Goal: Information Seeking & Learning: Learn about a topic

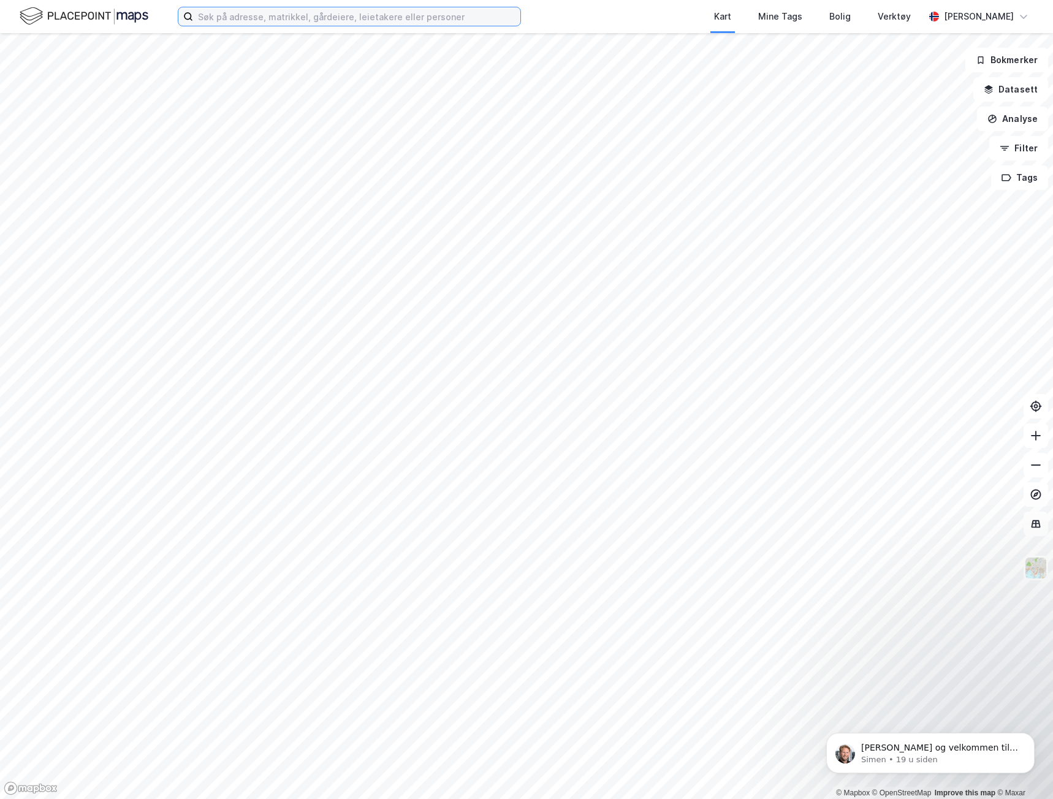
click at [234, 10] on input at bounding box center [356, 16] width 327 height 18
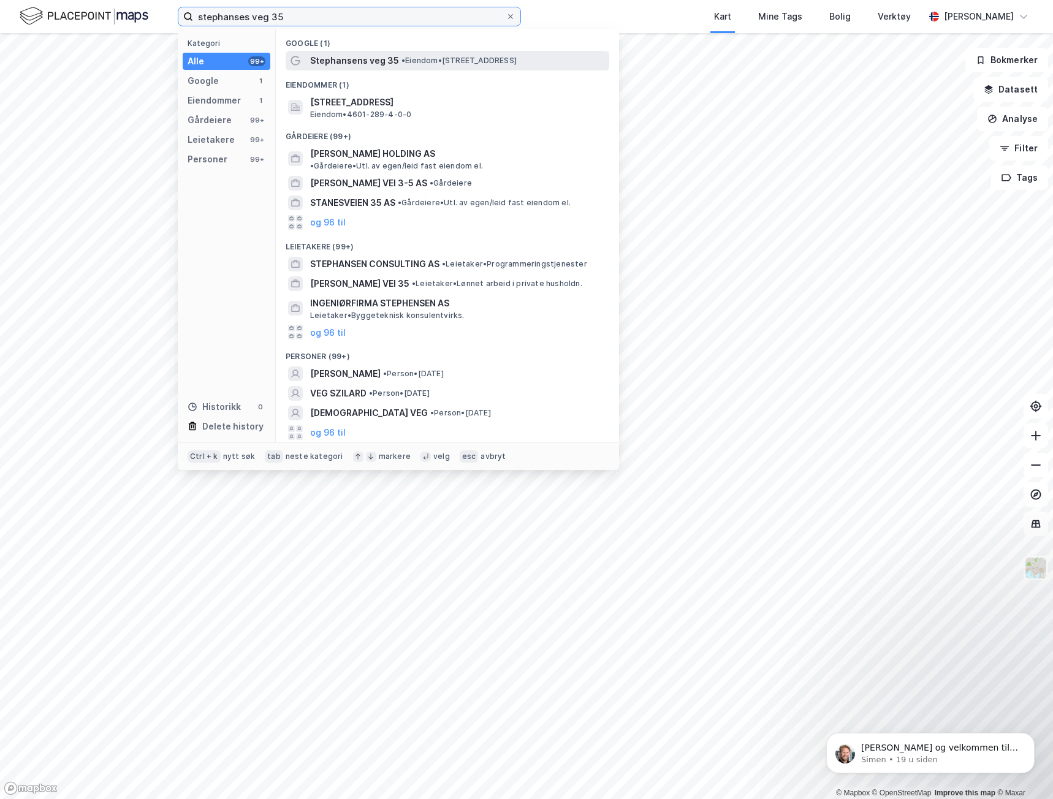
type input "stephanses veg 35"
click at [419, 58] on span "• Eiendom • [STREET_ADDRESS]" at bounding box center [459, 61] width 115 height 10
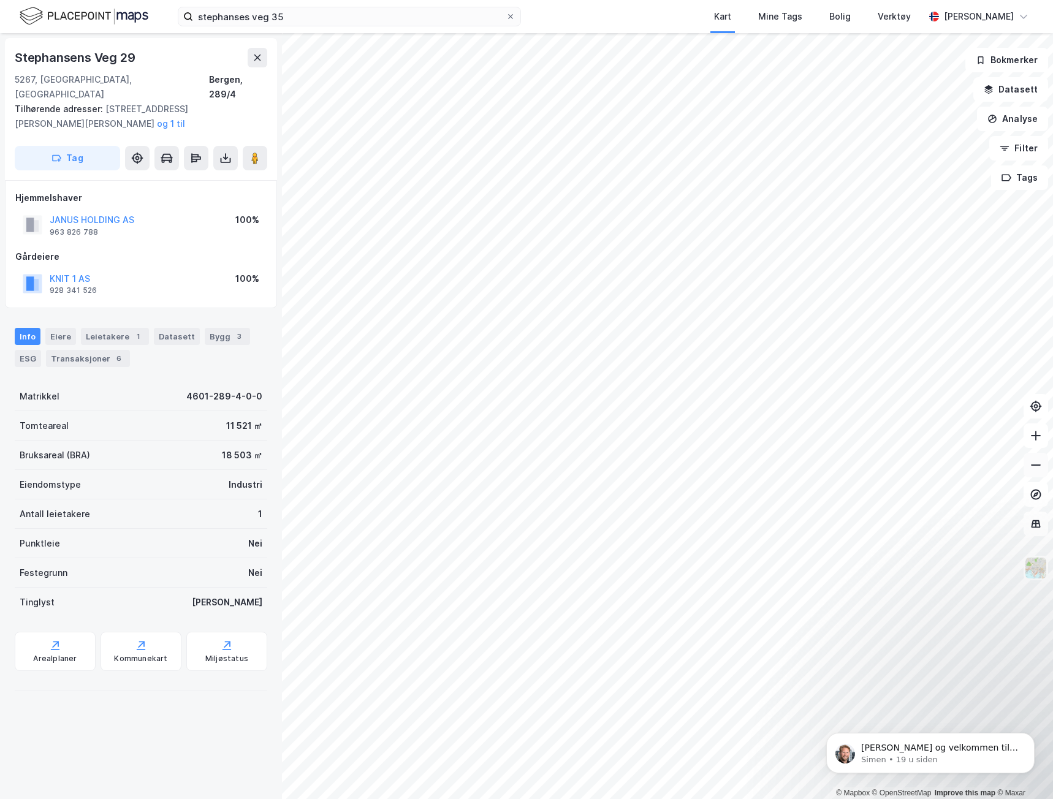
click at [1044, 464] on button at bounding box center [1036, 465] width 25 height 25
click at [1040, 467] on icon at bounding box center [1036, 465] width 12 height 12
click at [1039, 466] on icon at bounding box center [1036, 465] width 12 height 12
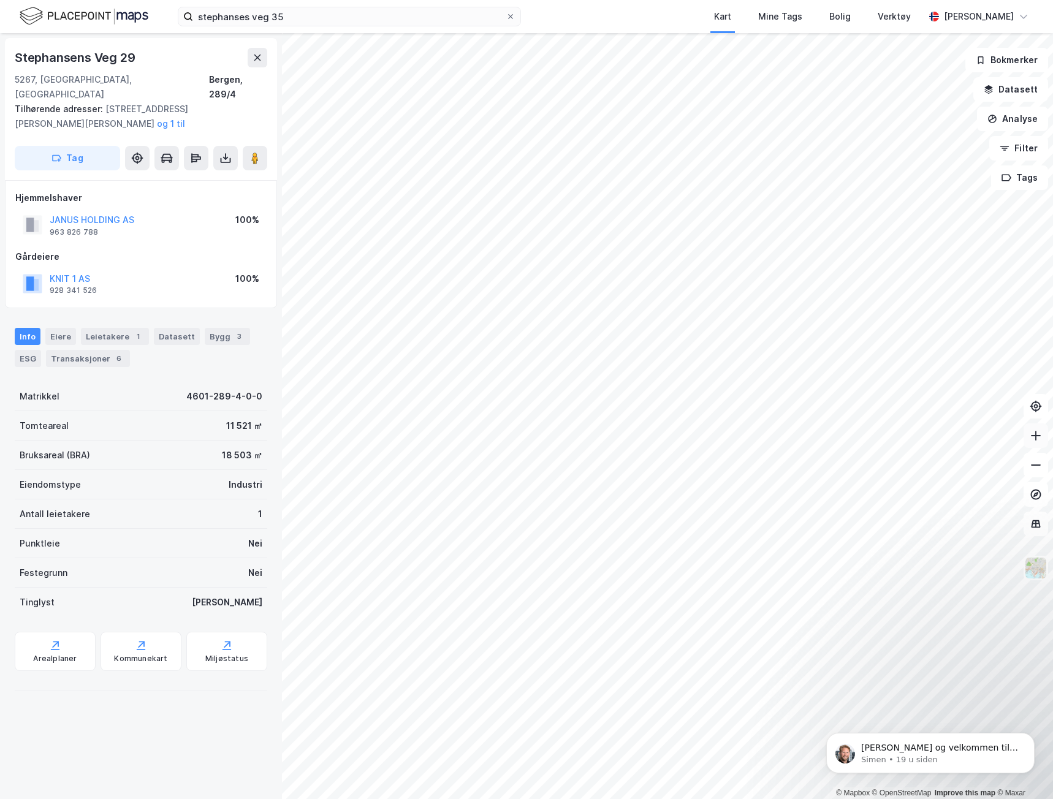
click at [1040, 432] on icon at bounding box center [1036, 436] width 12 height 12
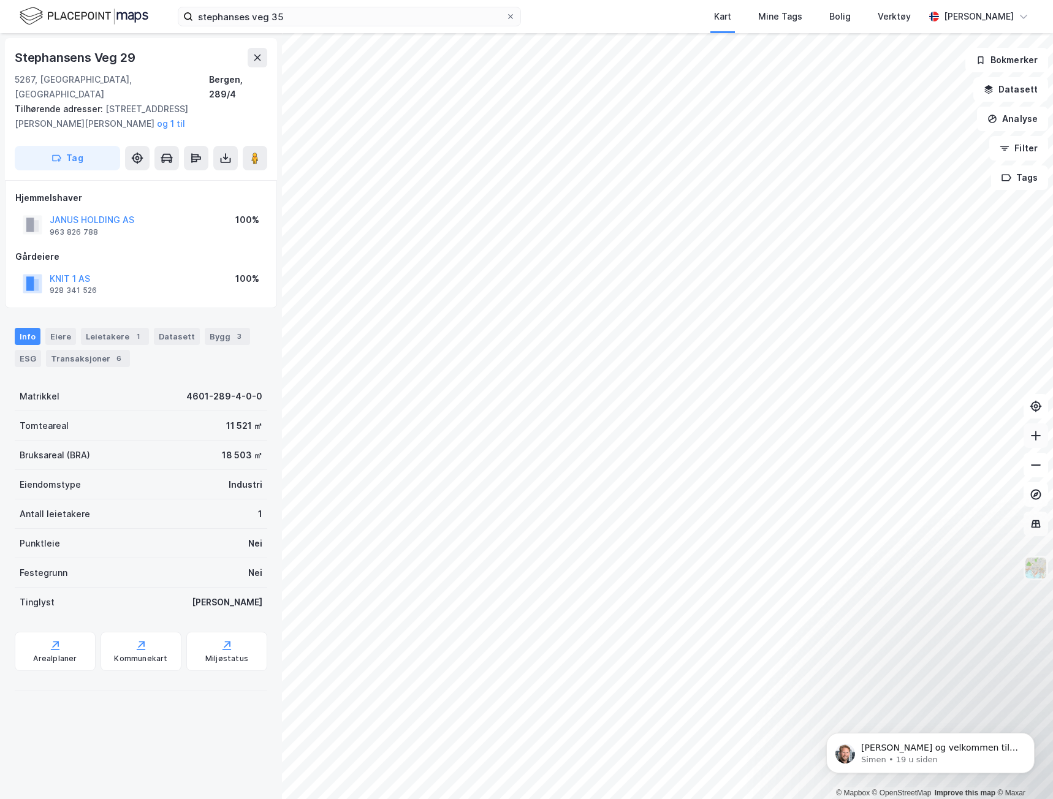
click at [1040, 432] on icon at bounding box center [1036, 436] width 12 height 12
click at [213, 632] on div "Miljøstatus" at bounding box center [226, 651] width 81 height 39
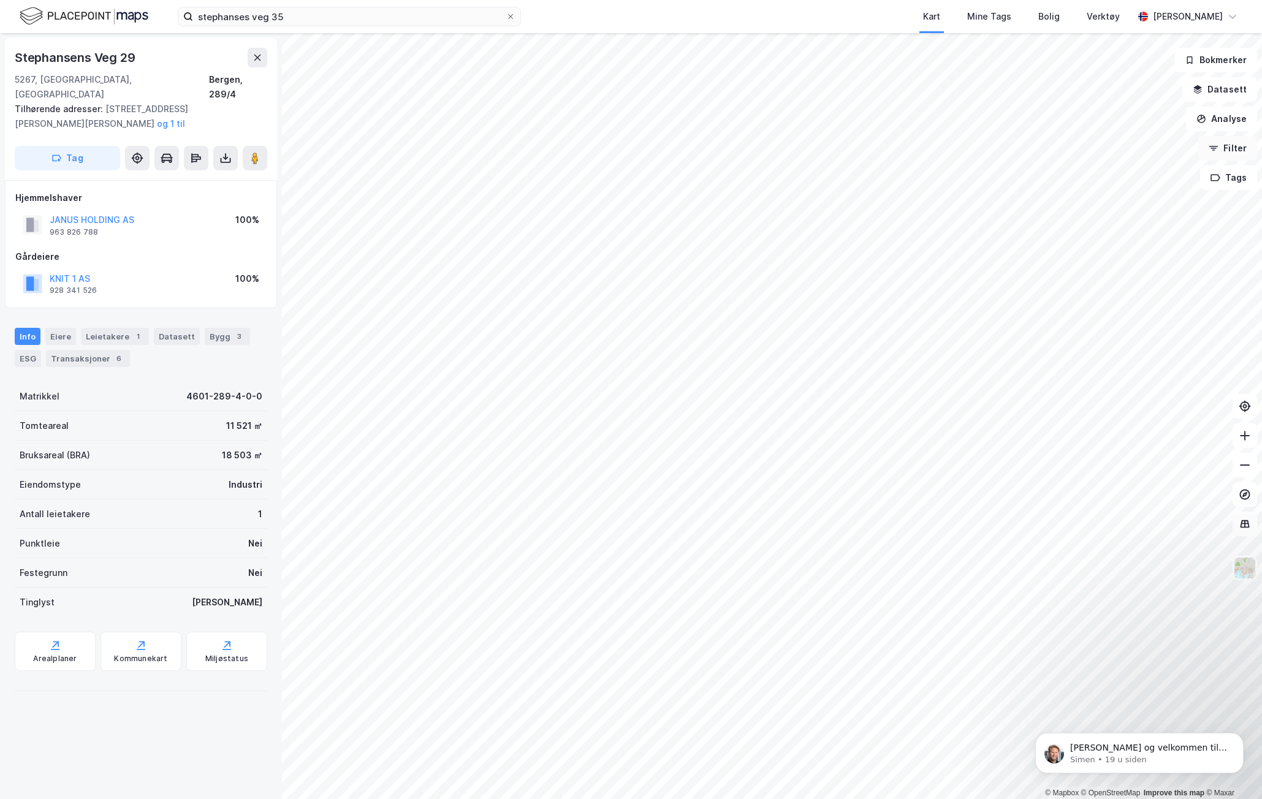
click at [1053, 157] on button "Filter" at bounding box center [1228, 148] width 59 height 25
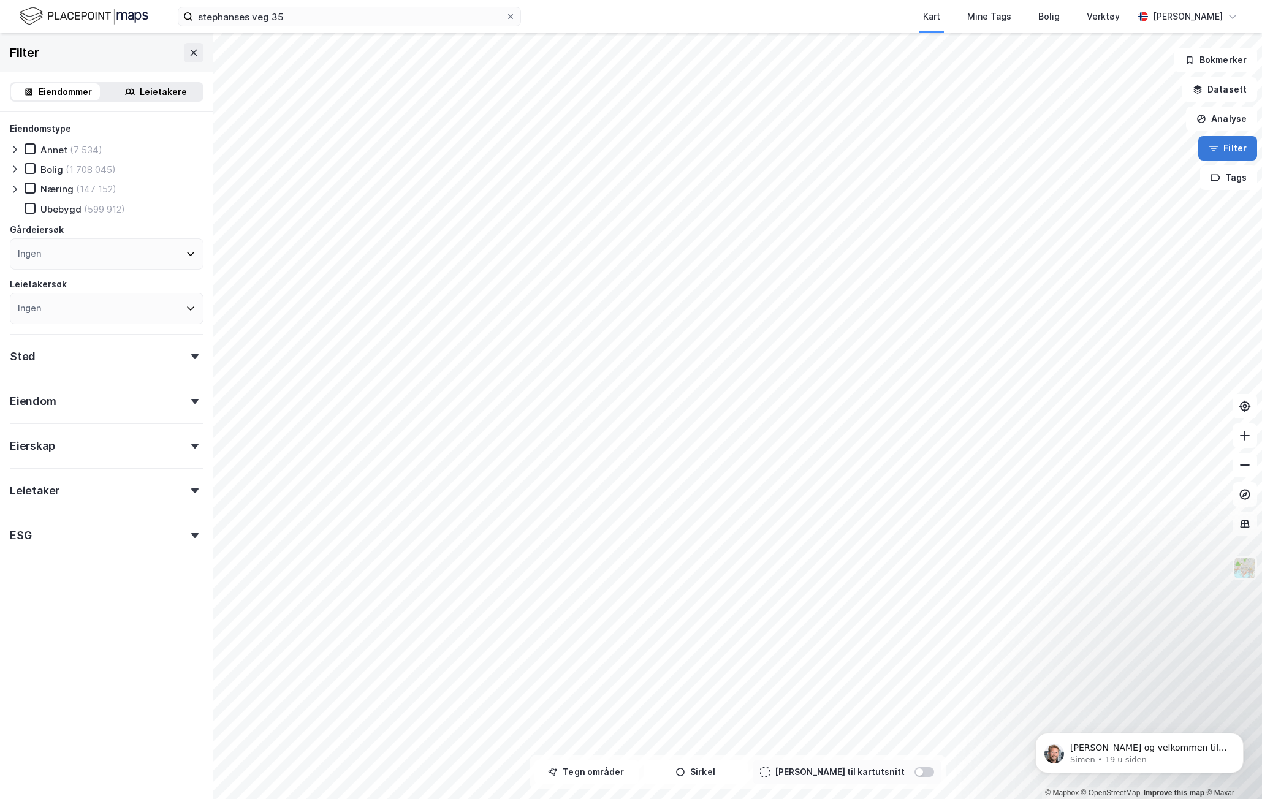
click at [1053, 143] on button "Filter" at bounding box center [1228, 148] width 59 height 25
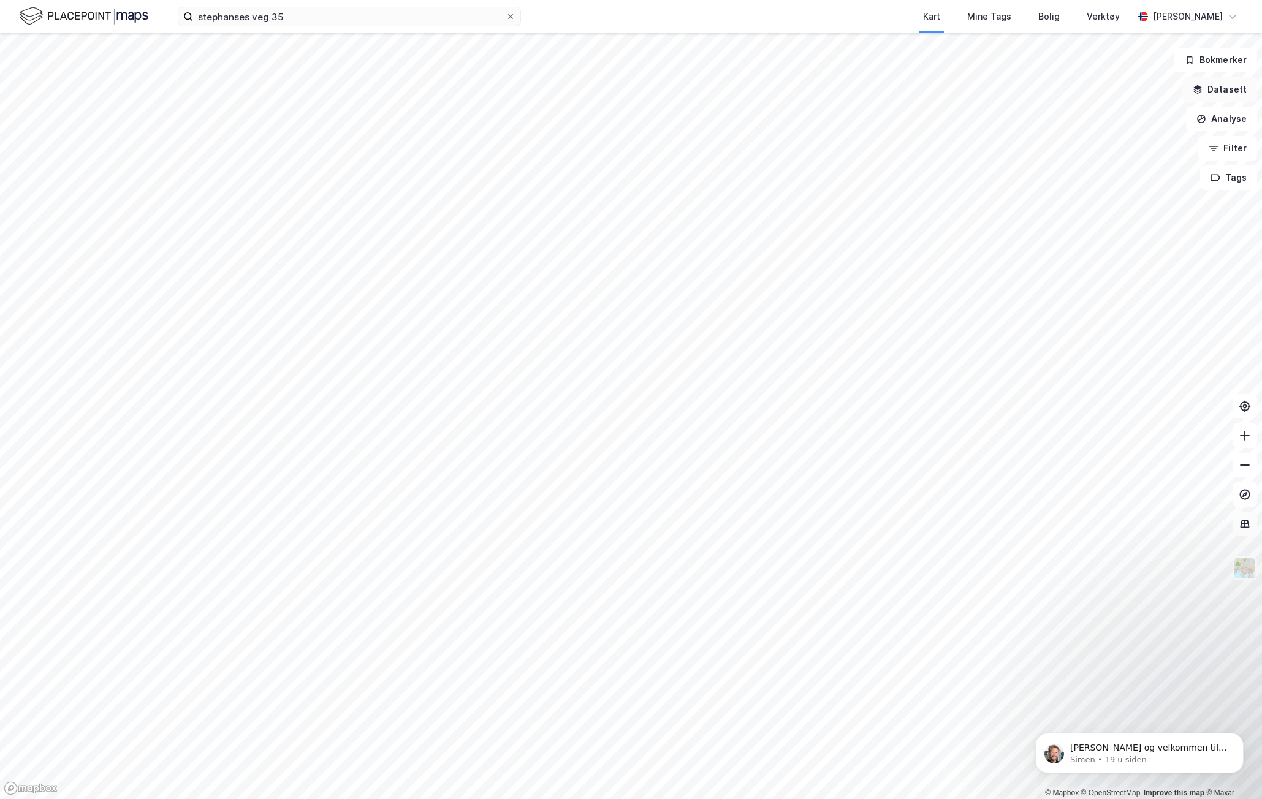
click at [1053, 88] on button "Datasett" at bounding box center [1220, 89] width 75 height 25
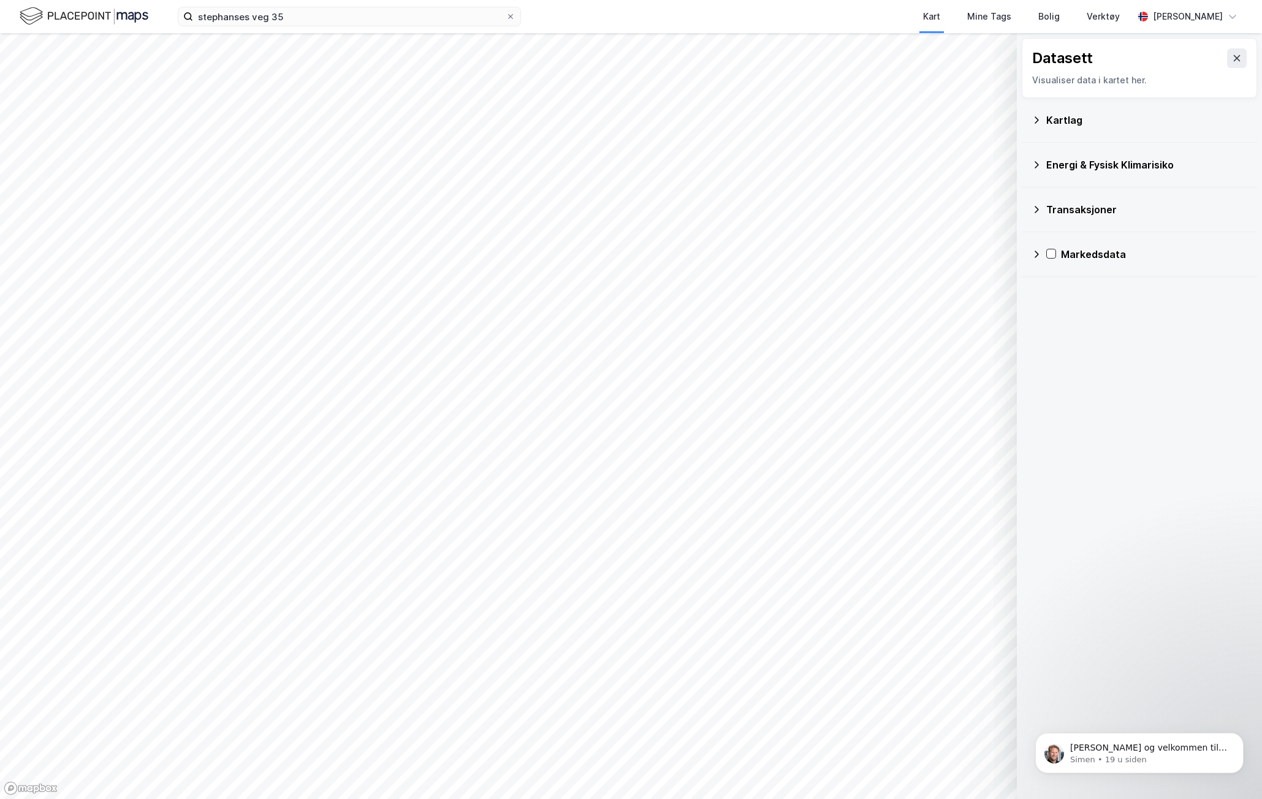
click at [1034, 117] on icon at bounding box center [1037, 120] width 10 height 10
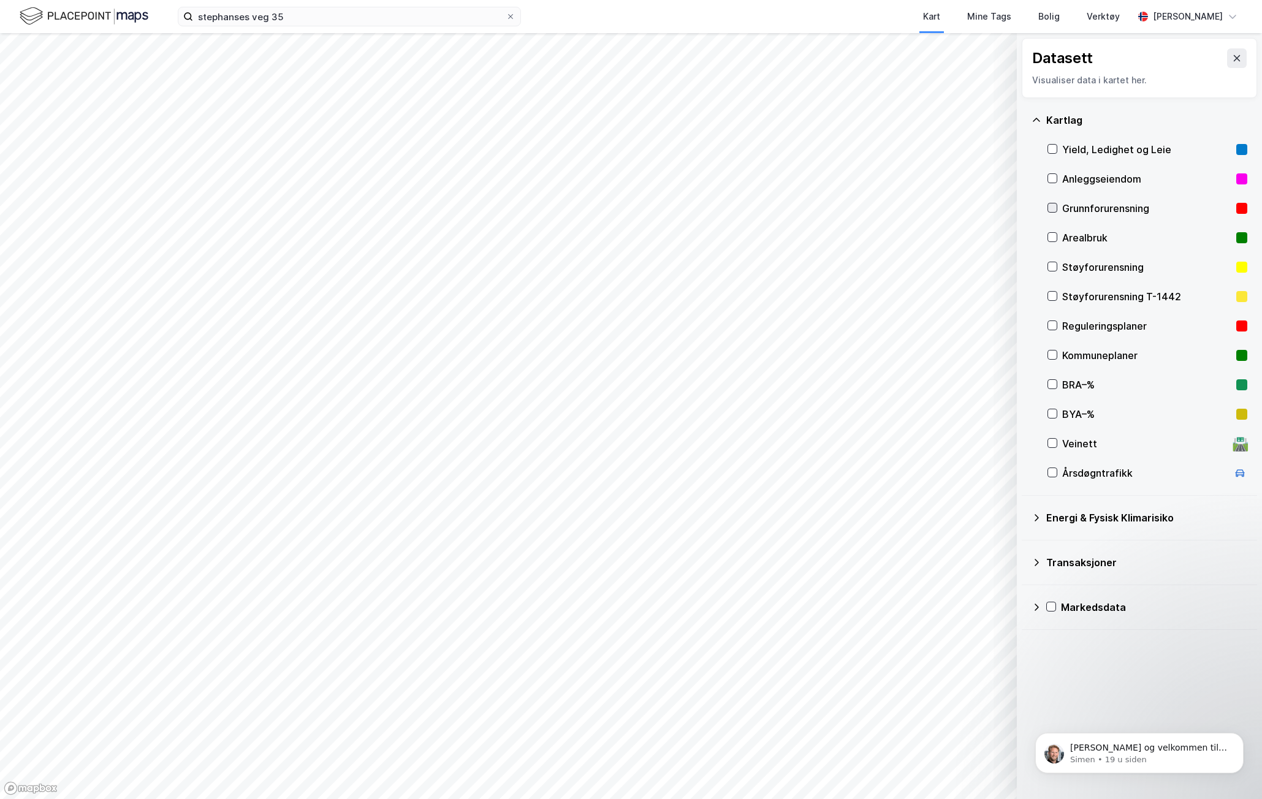
click at [1053, 208] on icon at bounding box center [1052, 208] width 9 height 9
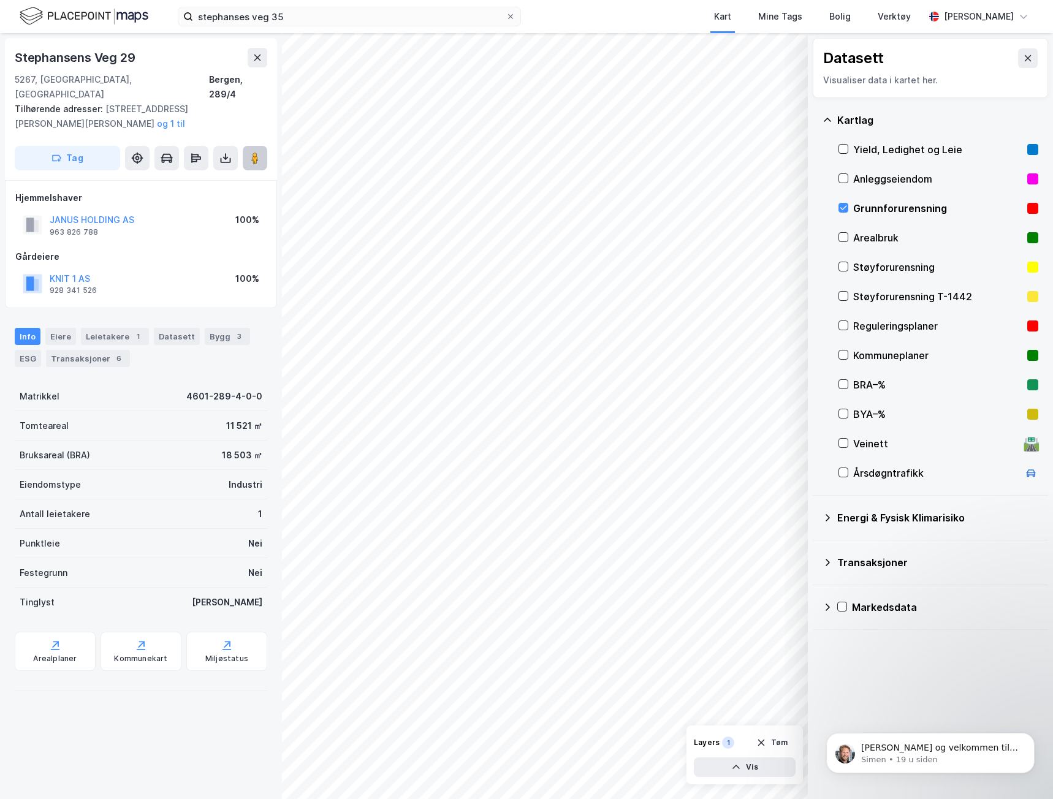
click at [253, 152] on image at bounding box center [254, 158] width 7 height 12
